Goal: Obtain resource: Download file/media

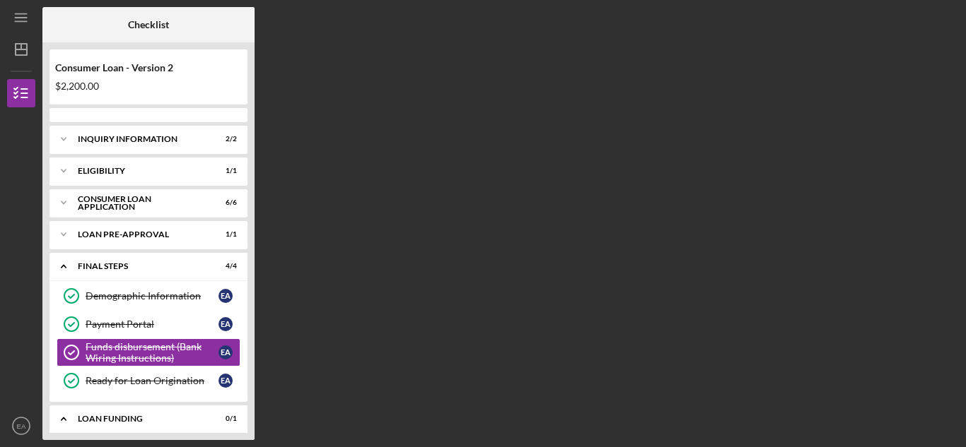
scroll to position [44, 0]
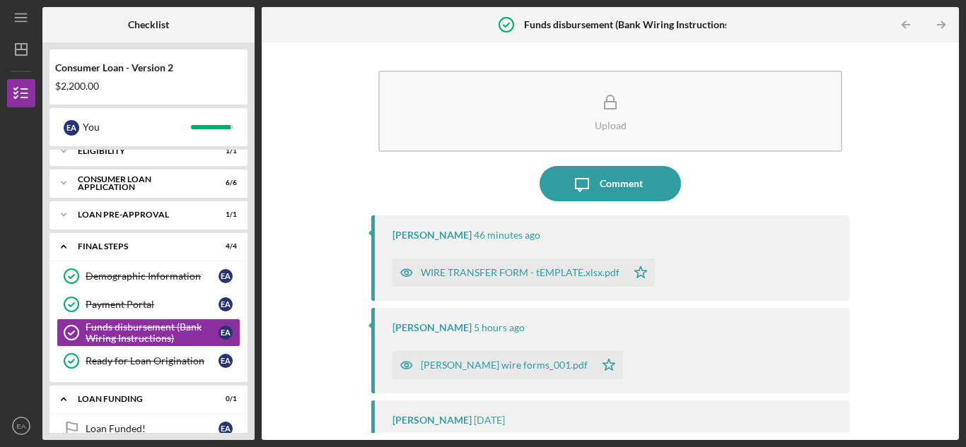
click at [534, 271] on div "WIRE TRANSFER FORM - tEMPLATE.xlsx.pdf" at bounding box center [520, 272] width 199 height 11
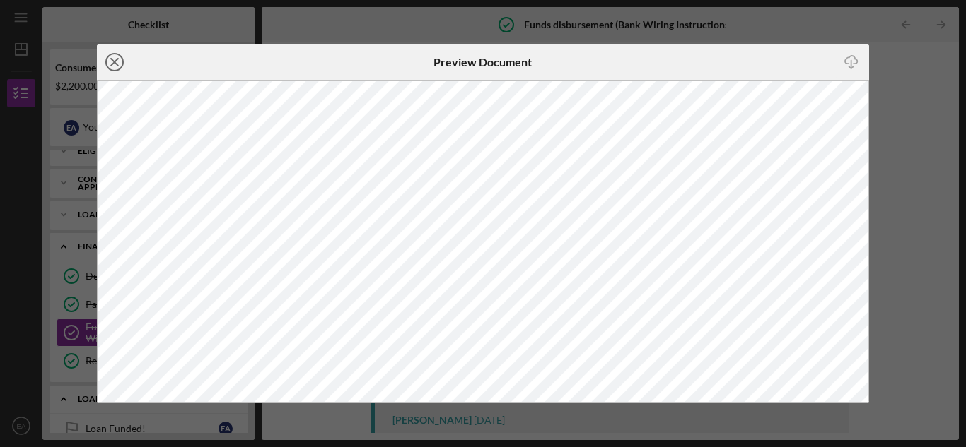
click at [112, 62] on icon "Icon/Close" at bounding box center [114, 62] width 35 height 35
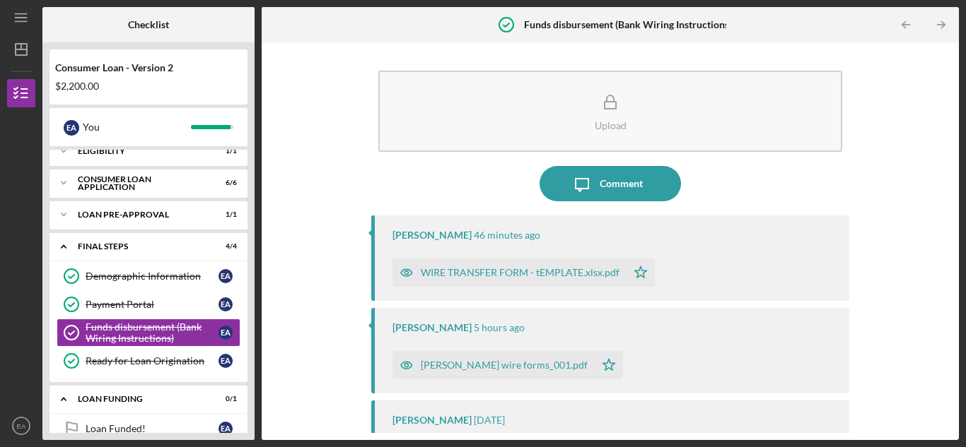
click at [486, 368] on div "[PERSON_NAME] wire forms_001.pdf" at bounding box center [504, 365] width 167 height 11
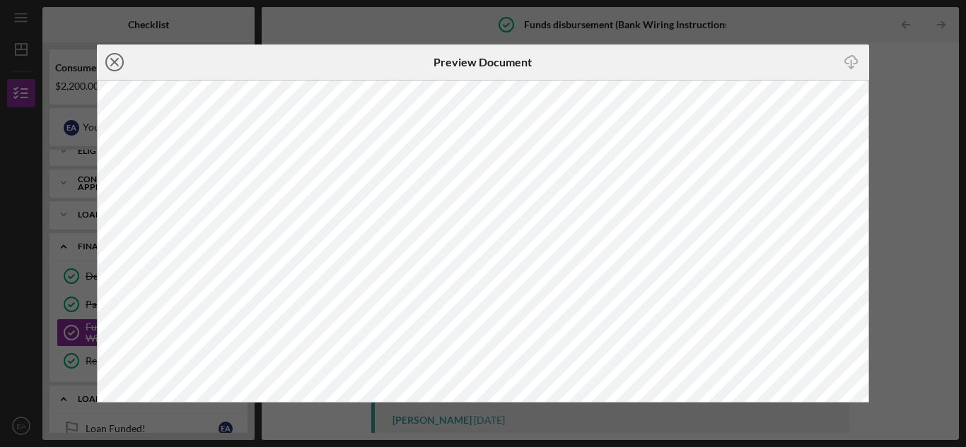
click at [112, 59] on icon "Icon/Close" at bounding box center [114, 62] width 35 height 35
